Goal: Information Seeking & Learning: Learn about a topic

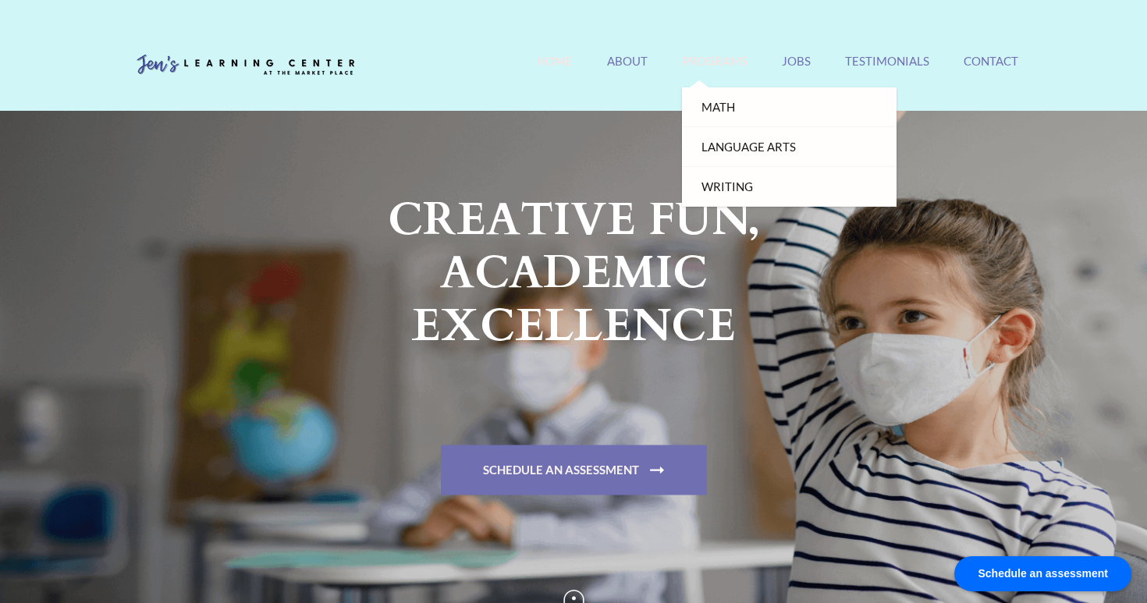
click at [720, 62] on link "Programs" at bounding box center [715, 71] width 66 height 34
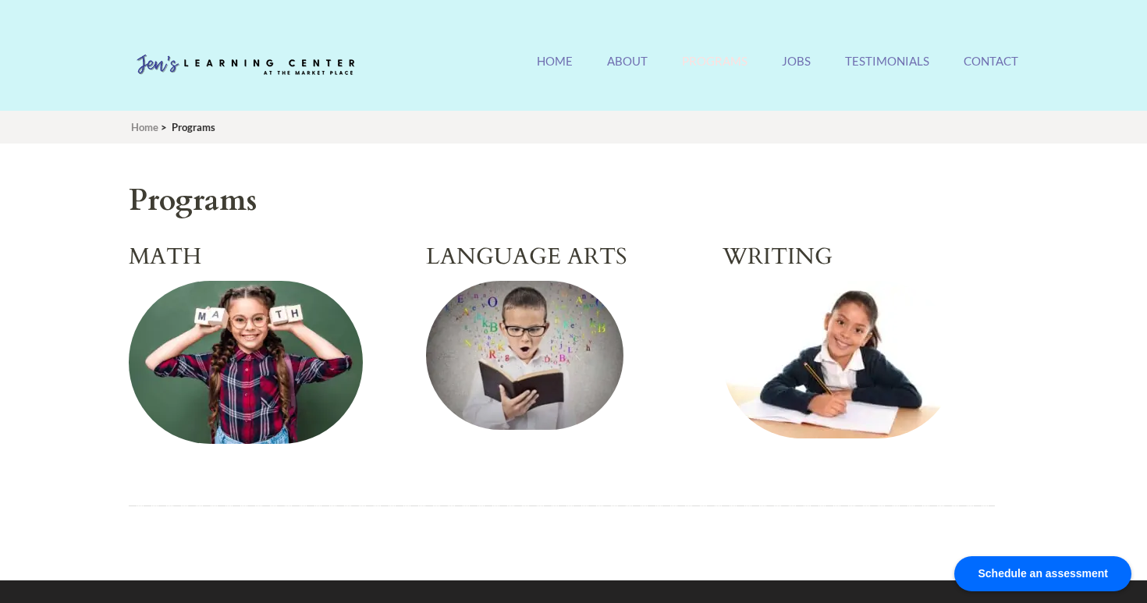
click at [159, 260] on h2 "MATH" at bounding box center [265, 257] width 272 height 27
click at [251, 332] on img at bounding box center [246, 362] width 234 height 163
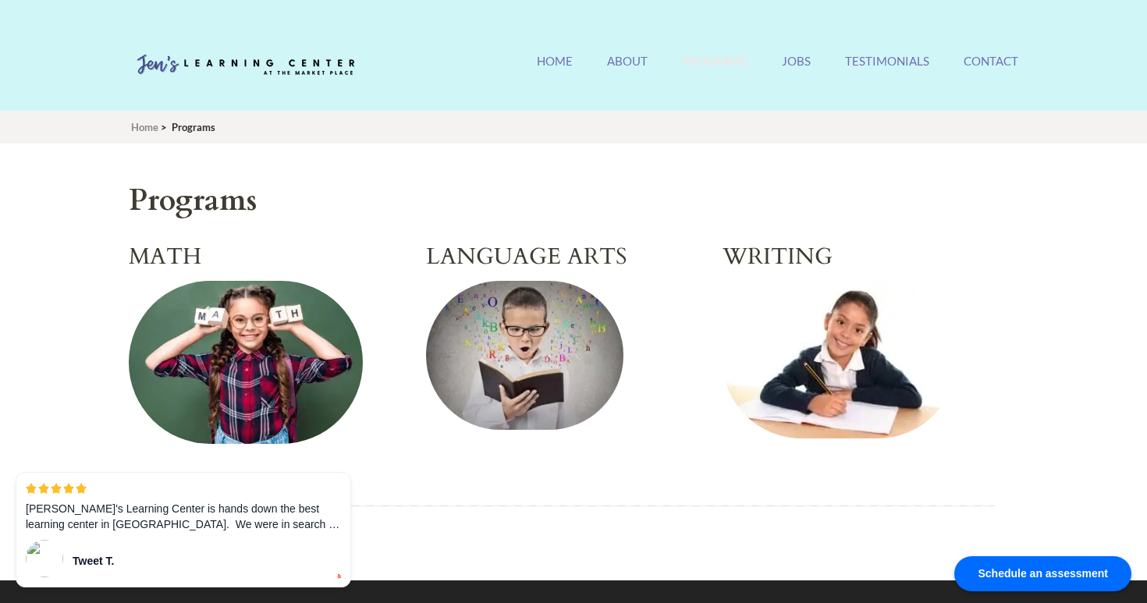
click at [549, 343] on img at bounding box center [524, 355] width 197 height 149
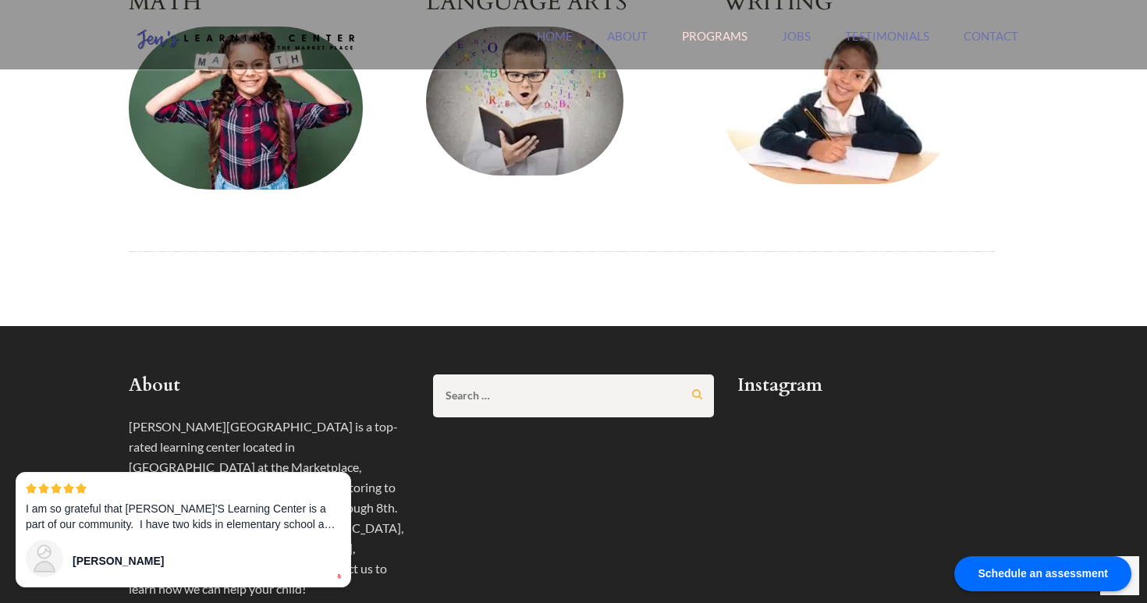
scroll to position [115, 0]
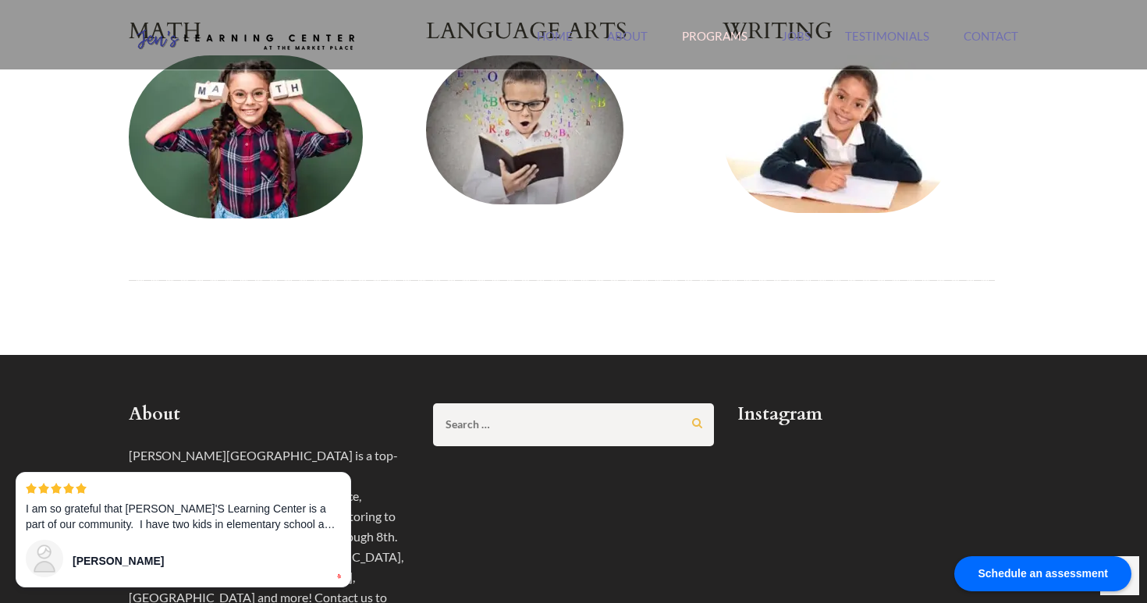
click at [857, 174] on img at bounding box center [840, 134] width 234 height 158
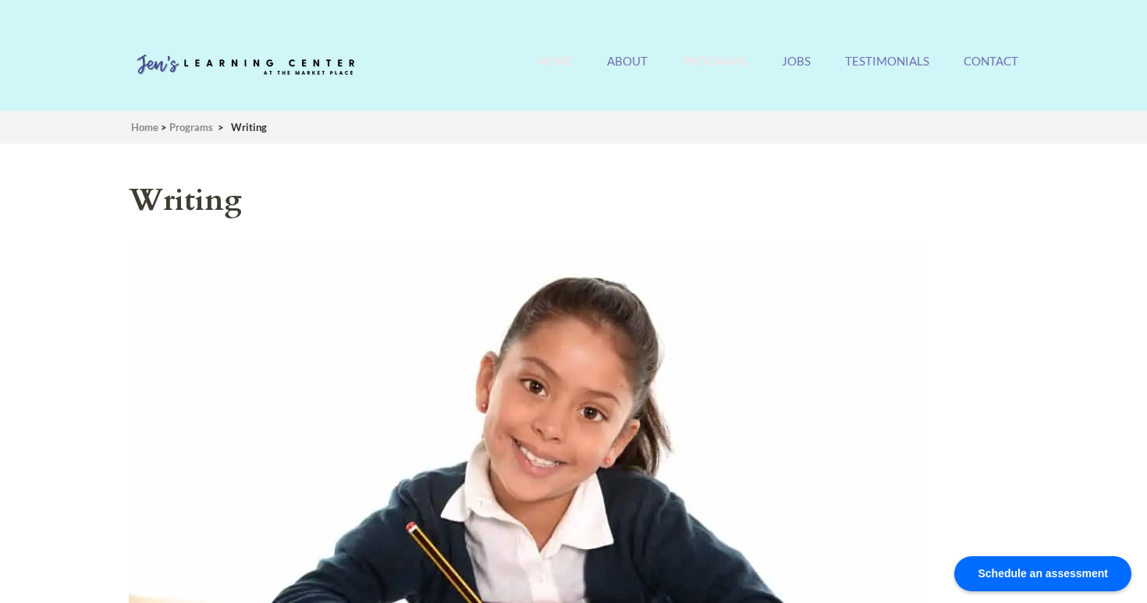
click at [563, 58] on link "Home" at bounding box center [555, 71] width 36 height 34
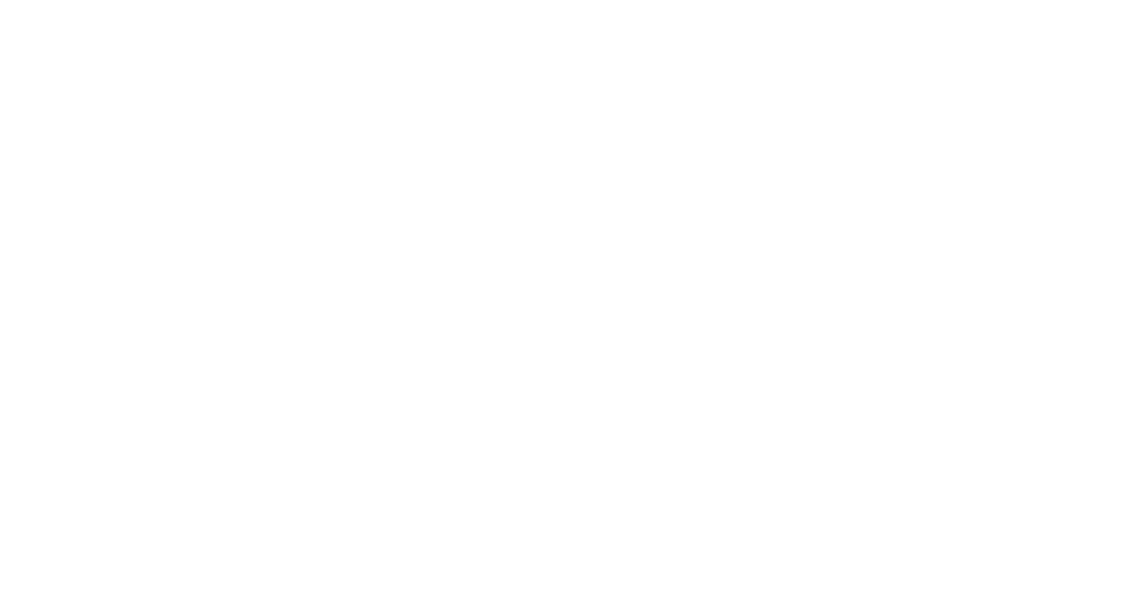
scroll to position [3162, 0]
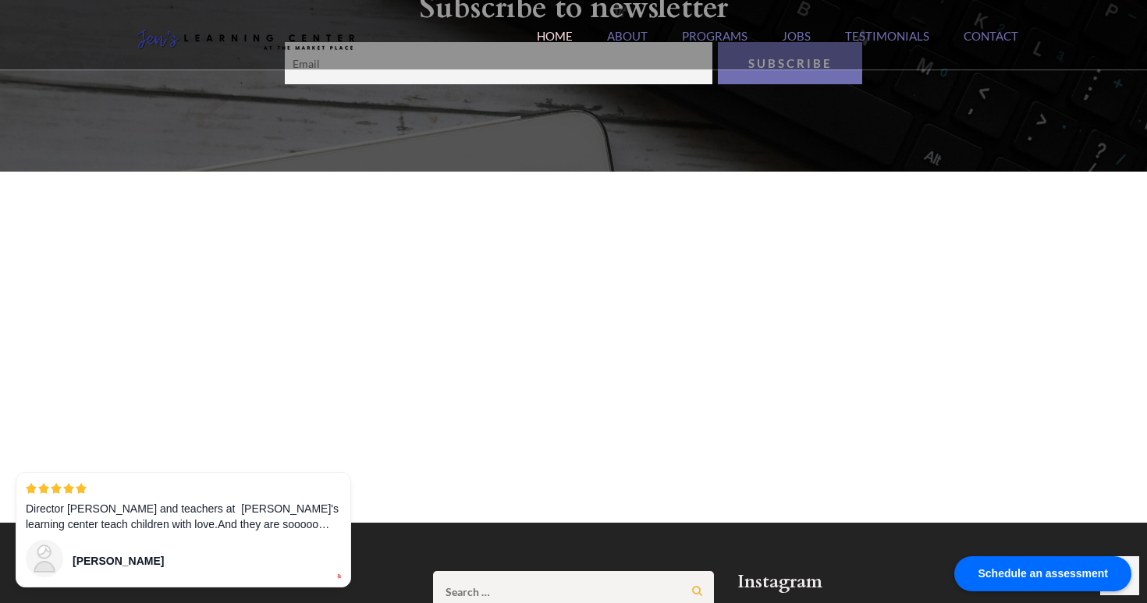
click at [828, 148] on section "Subscribe to newsletter Subscribe" at bounding box center [573, 54] width 1147 height 235
click at [965, 65] on div "[PERSON_NAME][GEOGRAPHIC_DATA] [GEOGRAPHIC_DATA]'s #1 Rated [GEOGRAPHIC_DATA] H…" at bounding box center [573, 43] width 913 height 52
click at [1126, 471] on div at bounding box center [573, 347] width 1147 height 351
click at [999, 37] on link "Contact" at bounding box center [991, 46] width 55 height 34
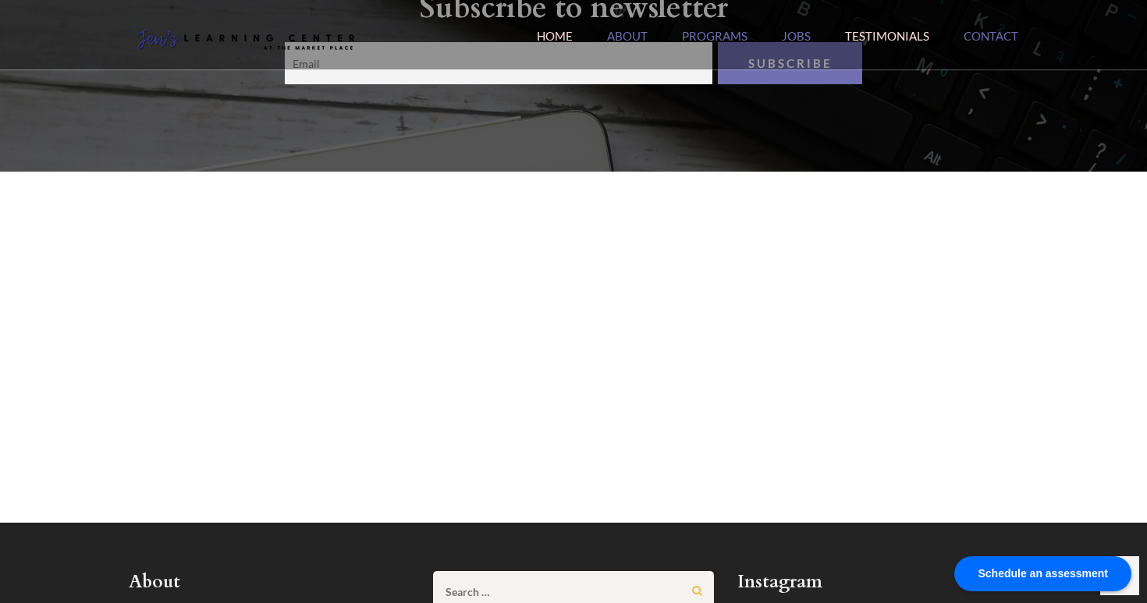
click at [911, 38] on link "Testimonials" at bounding box center [887, 46] width 84 height 34
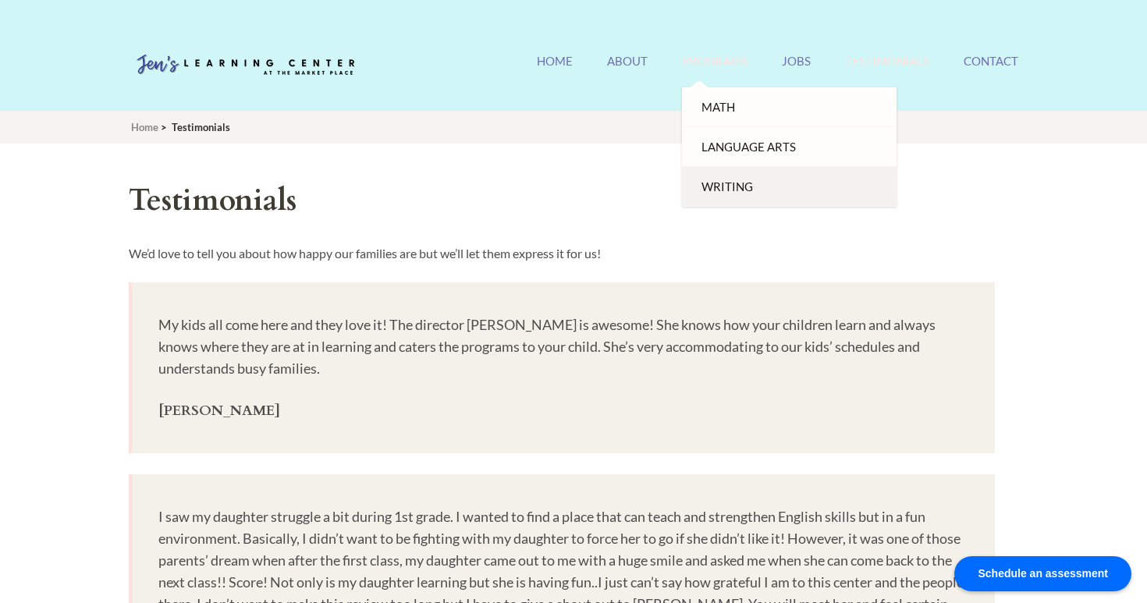
click at [728, 185] on link "Writing" at bounding box center [789, 187] width 215 height 40
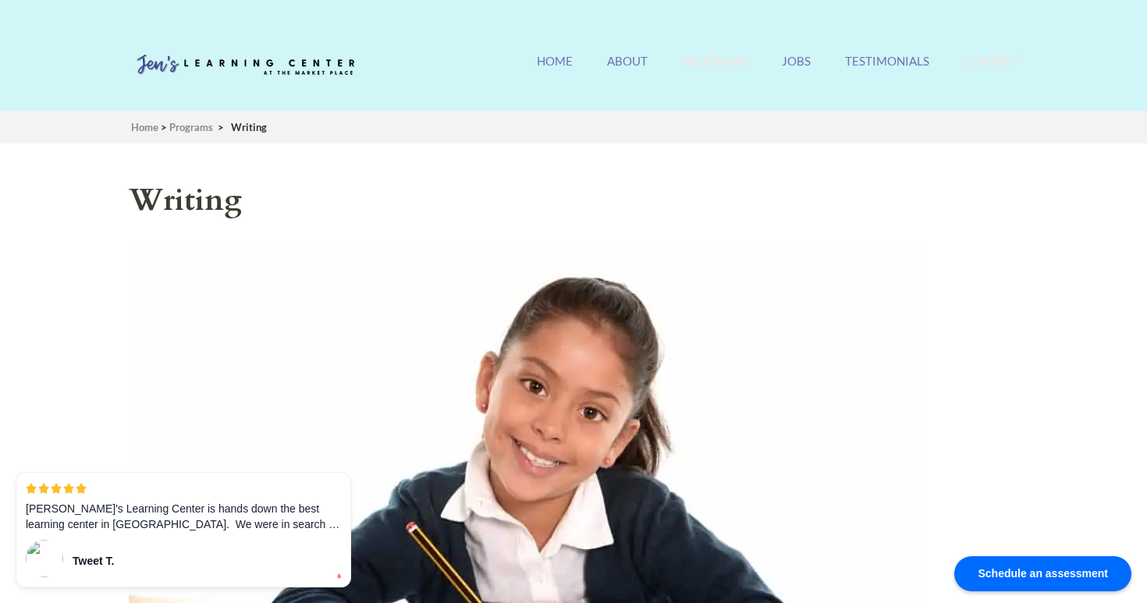
click at [981, 68] on link "Contact" at bounding box center [991, 71] width 55 height 34
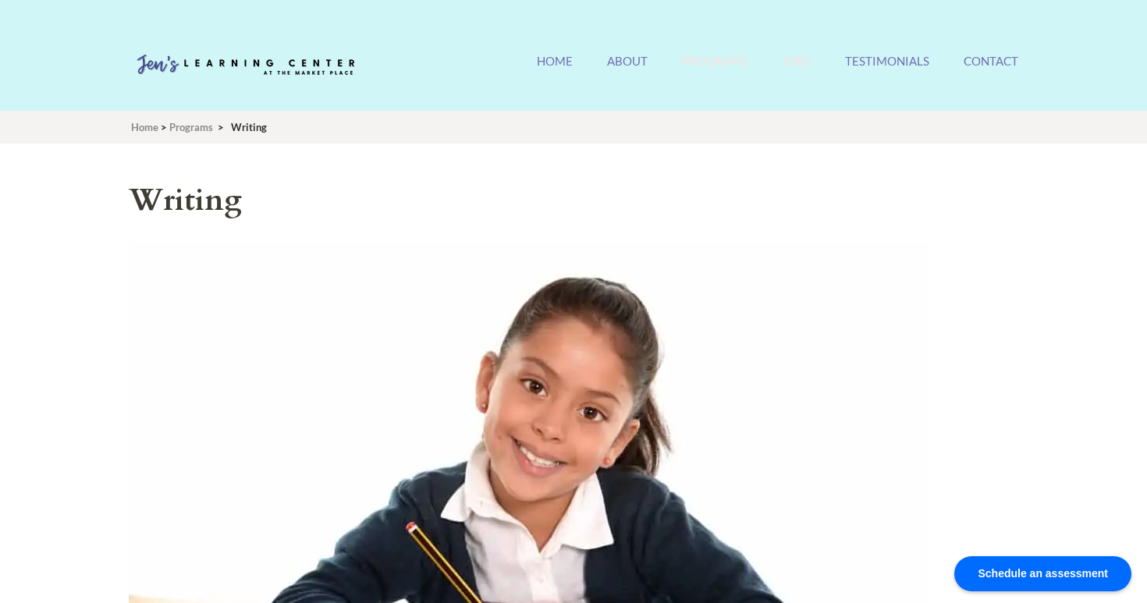
click at [791, 69] on link "Jobs" at bounding box center [796, 71] width 29 height 34
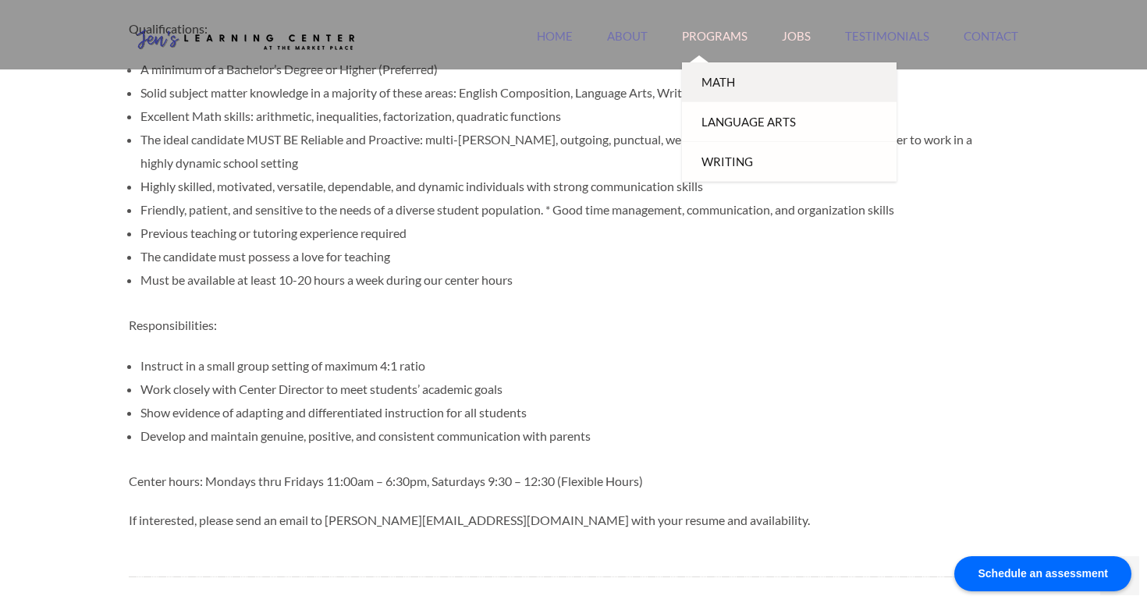
scroll to position [692, 0]
